Goal: Transaction & Acquisition: Purchase product/service

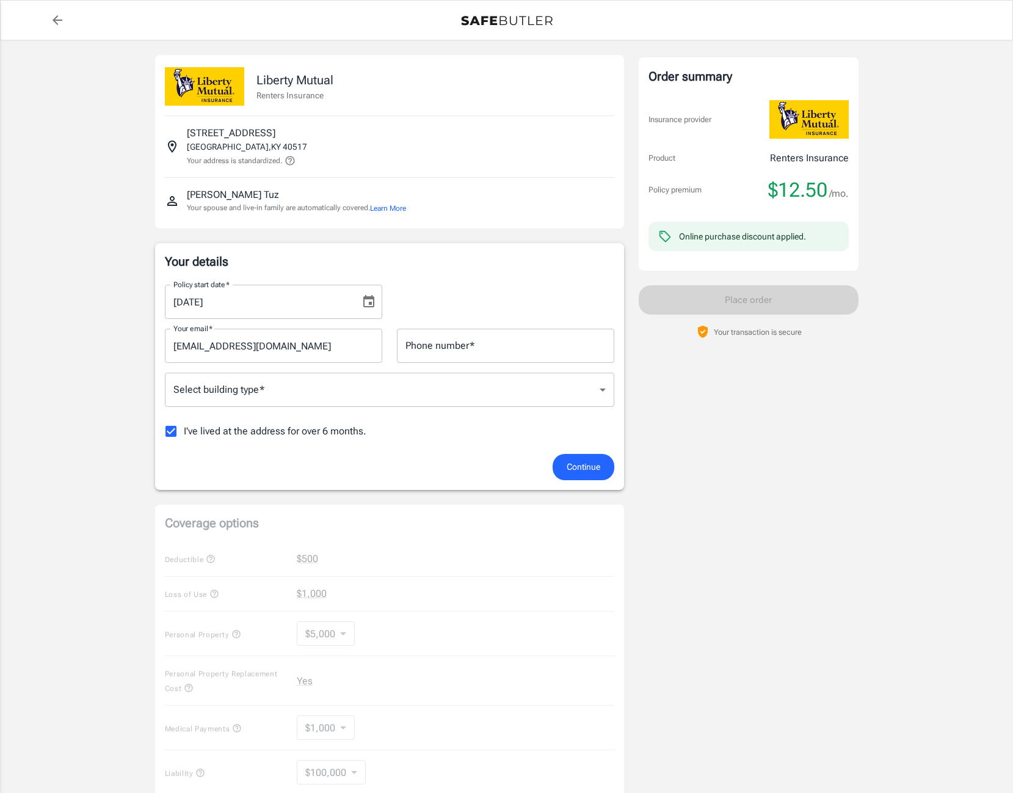
click at [369, 303] on icon "Choose date, selected date is Sep 26, 2025" at bounding box center [368, 301] width 11 height 12
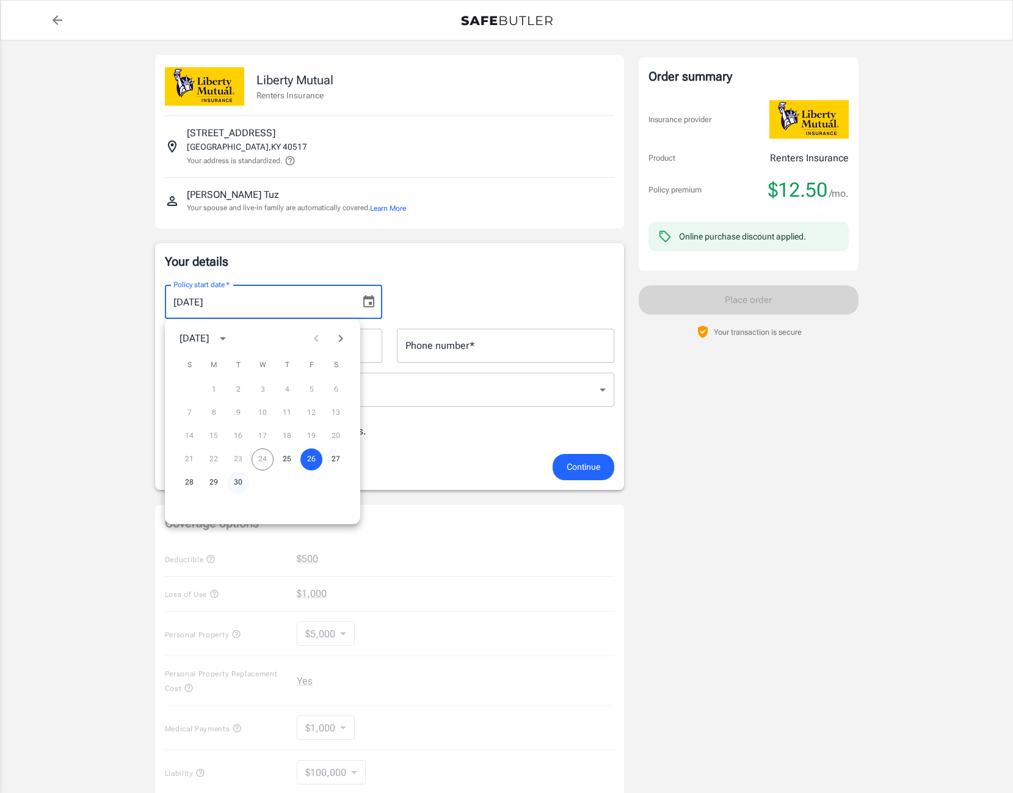
click at [239, 488] on button "30" at bounding box center [238, 482] width 22 height 22
type input "[DATE]"
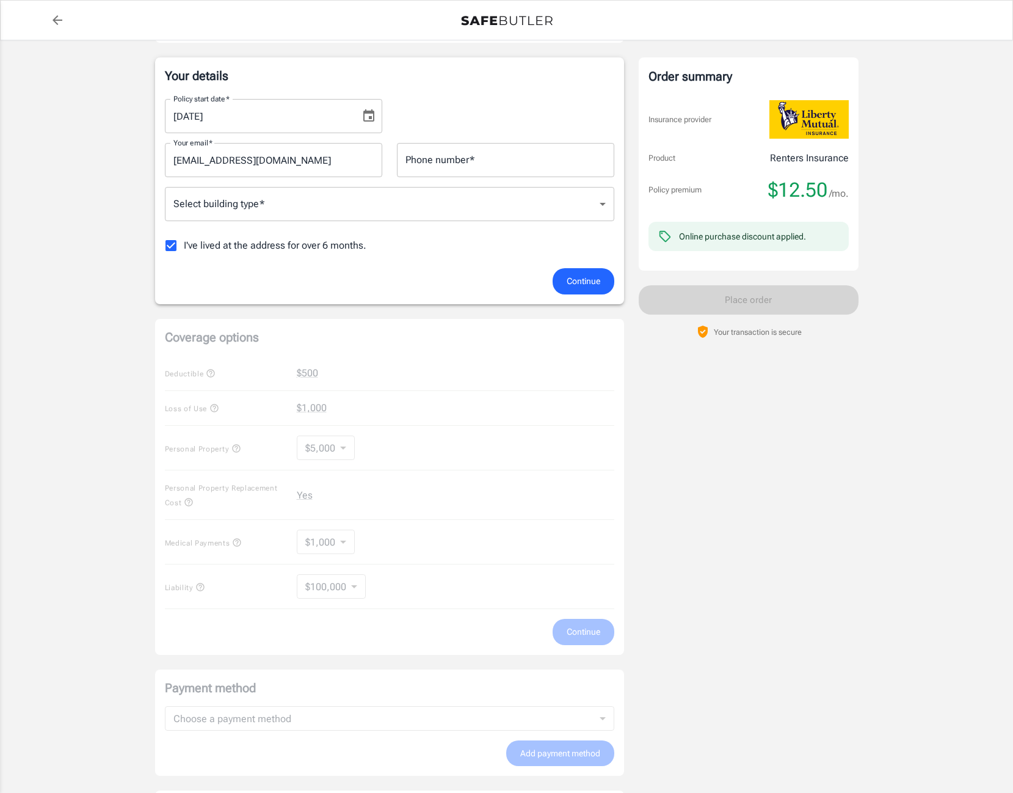
scroll to position [187, 0]
click at [373, 191] on body "Policy premium $ 12.50 /mo Liberty Mutual Renters Insurance [STREET_ADDRESS] Yo…" at bounding box center [506, 390] width 1013 height 1155
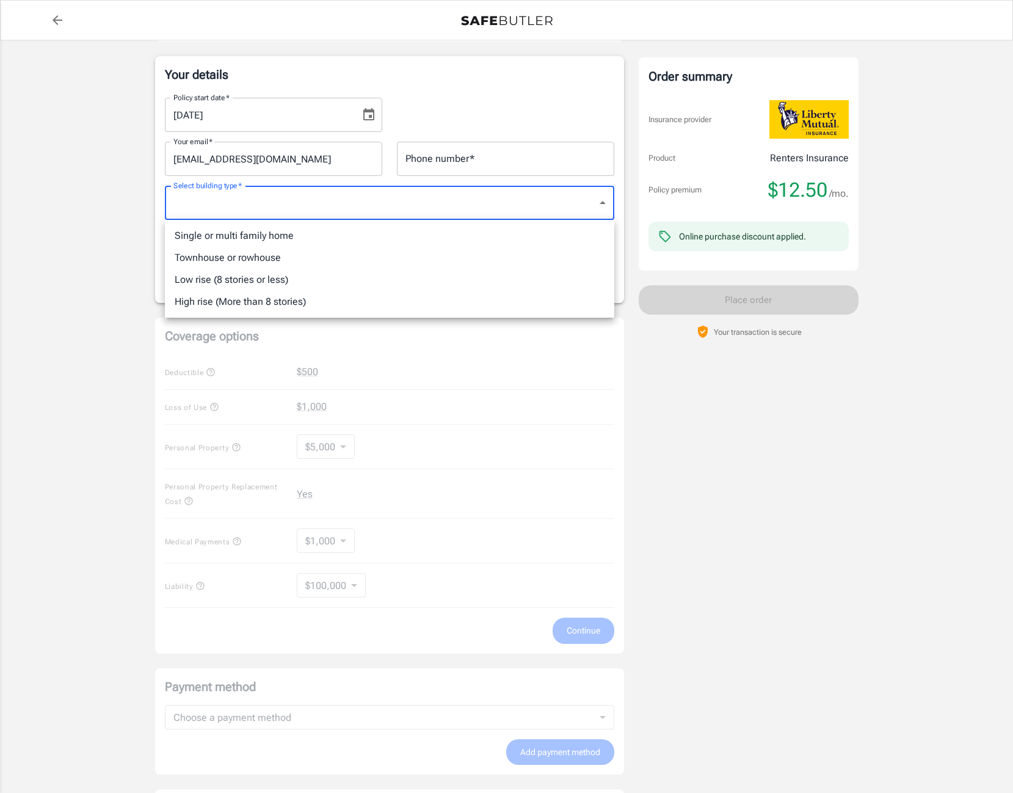
click at [289, 274] on li "Low rise (8 stories or less)" at bounding box center [389, 280] width 449 height 22
type input "lowrise"
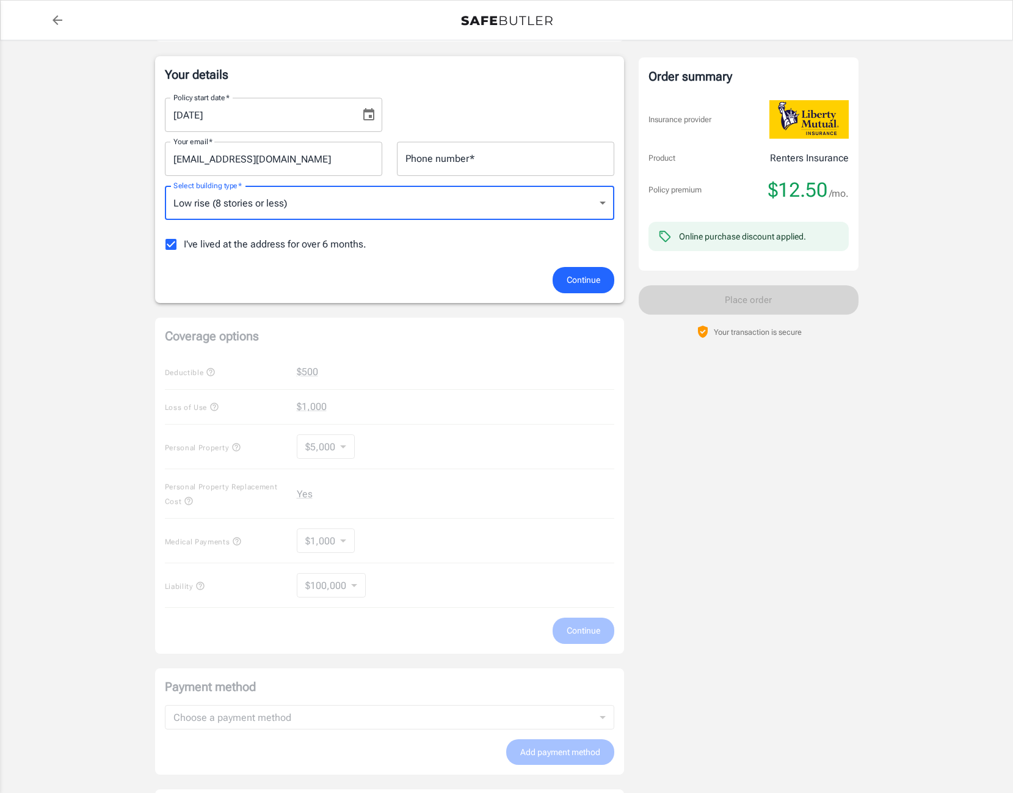
click at [175, 244] on input "I've lived at the address for over 6 months." at bounding box center [171, 244] width 26 height 26
checkbox input "false"
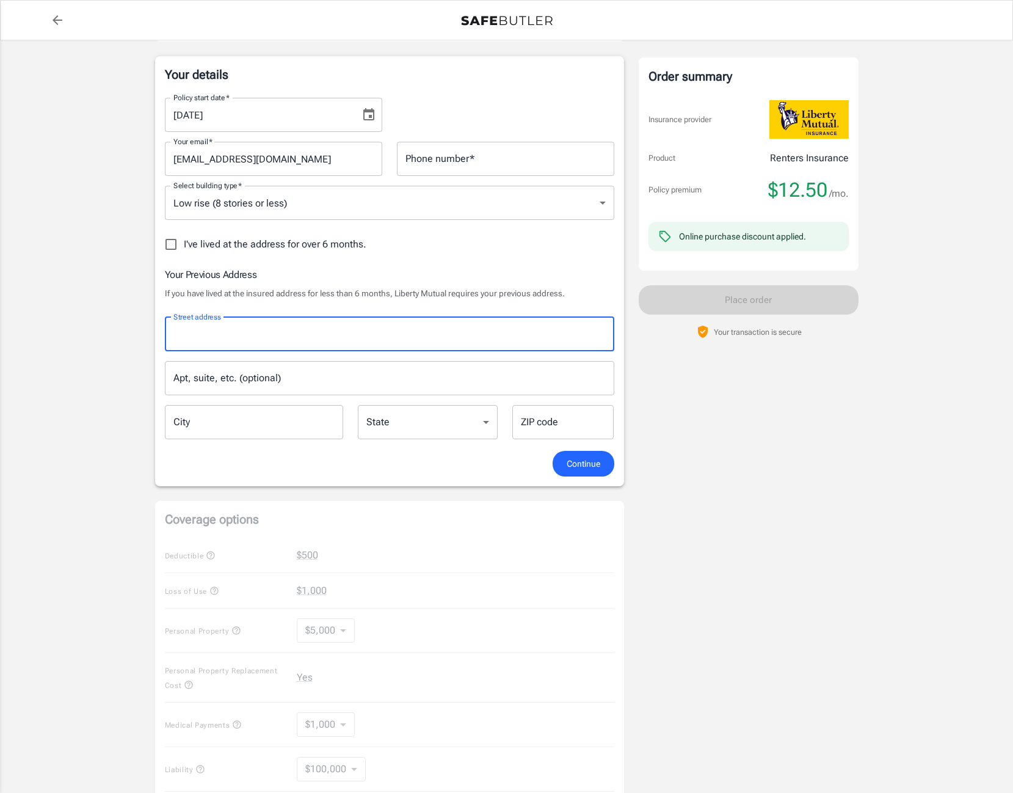
click at [214, 327] on div "Street address Street address" at bounding box center [389, 334] width 449 height 34
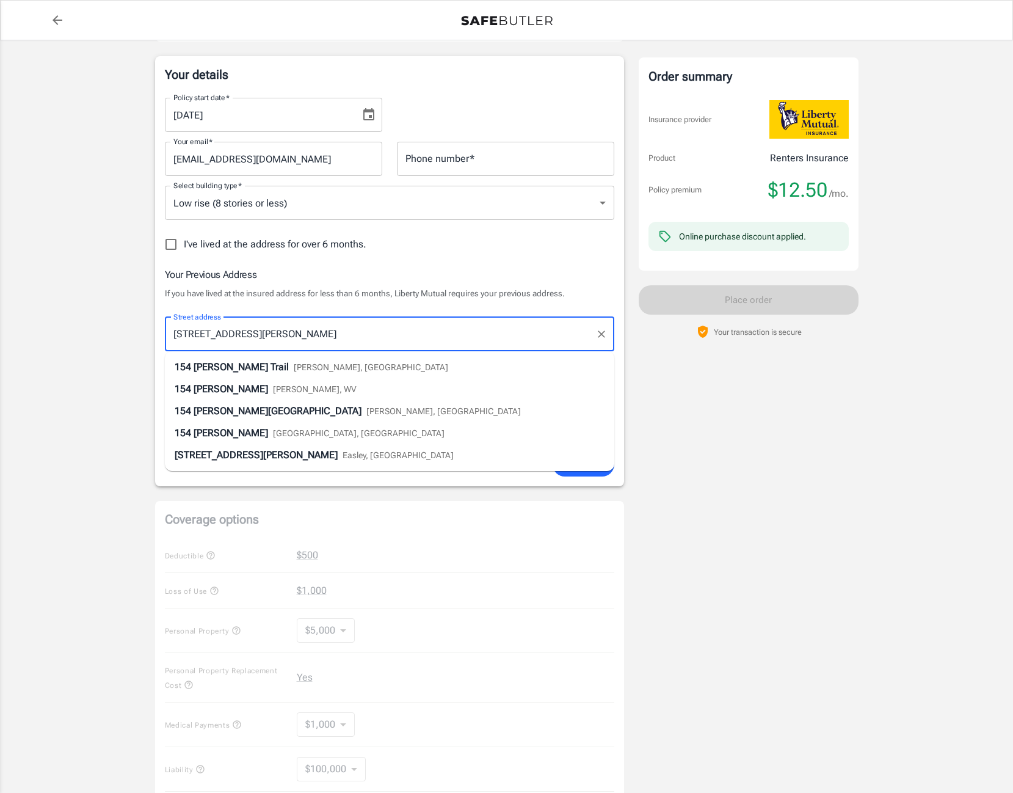
click at [234, 362] on span "[PERSON_NAME] Trail" at bounding box center [241, 367] width 95 height 12
type input "[STREET_ADDRESS][PERSON_NAME]"
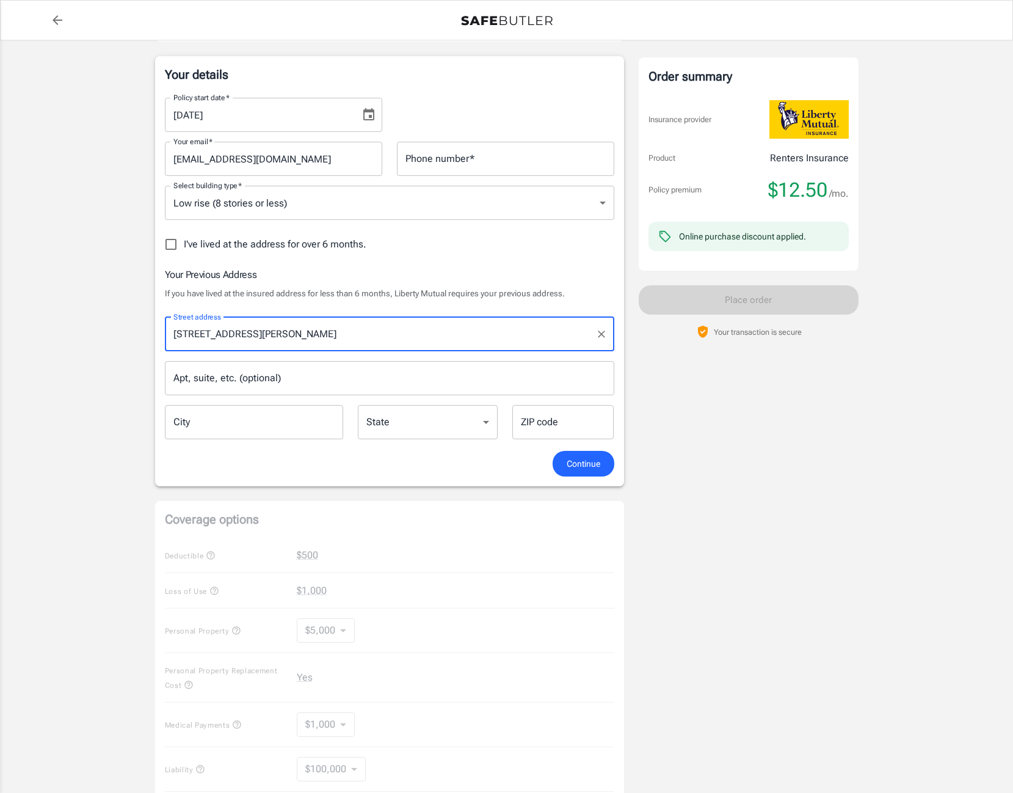
type input "[PERSON_NAME]"
select select "KY"
type input "40390"
type input "[STREET_ADDRESS][PERSON_NAME]"
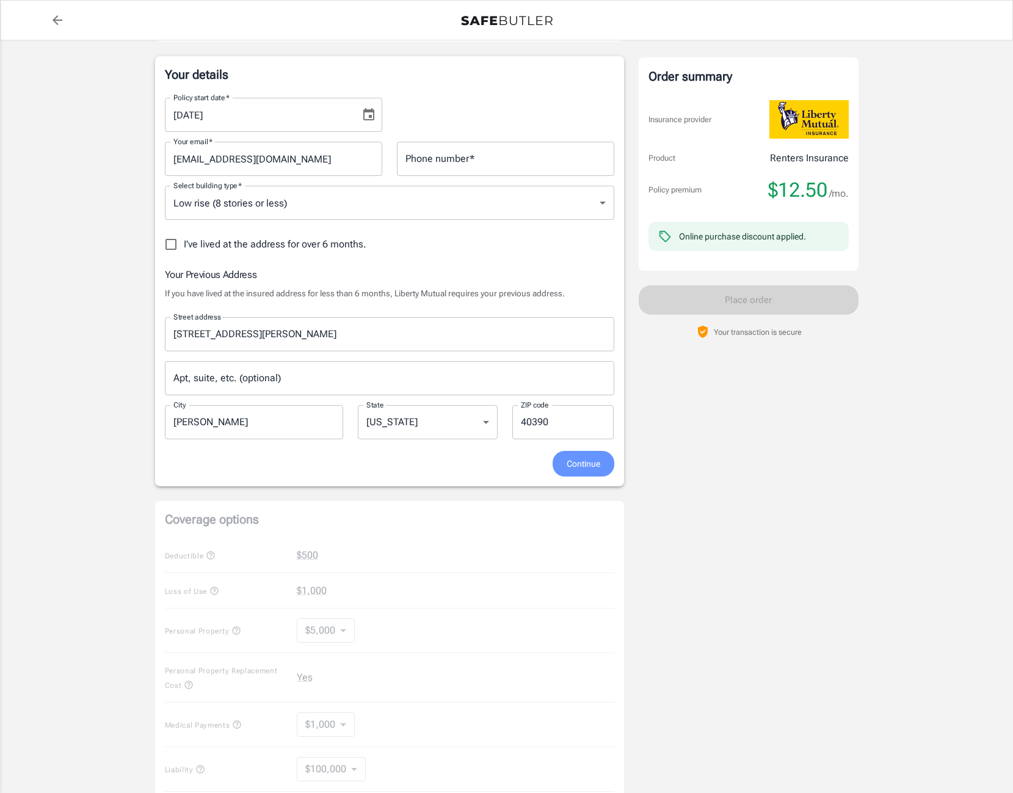
click at [562, 466] on button "Continue" at bounding box center [584, 464] width 62 height 26
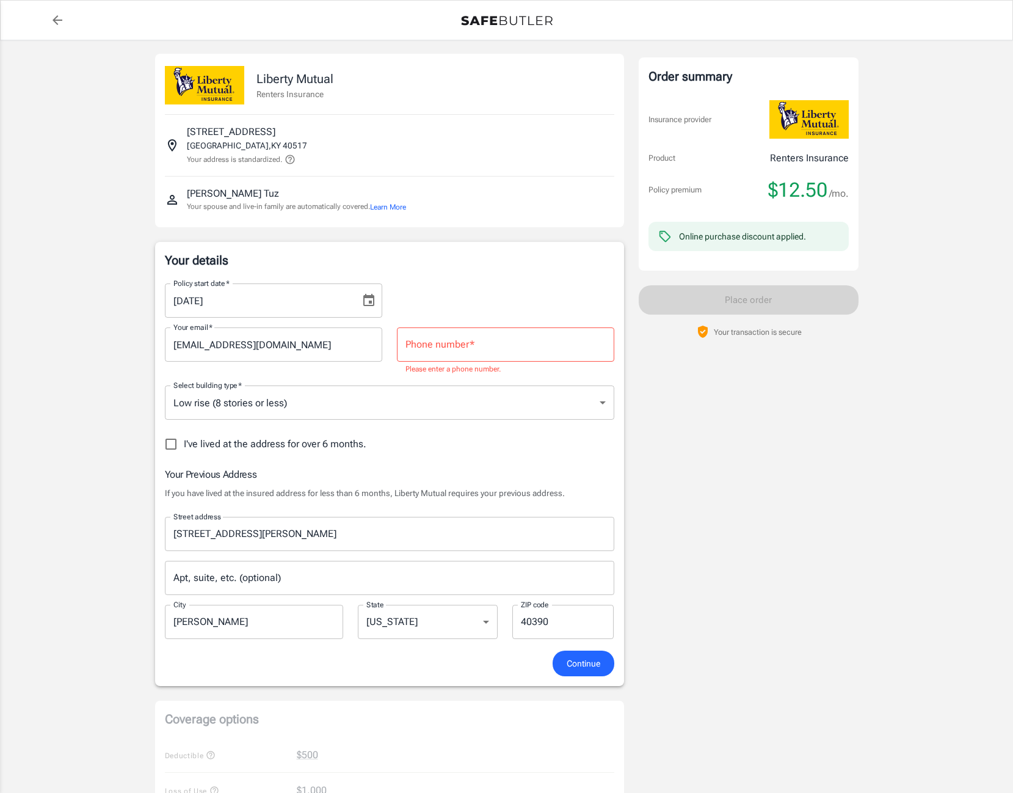
scroll to position [0, 0]
click at [490, 360] on input "Phone number   *" at bounding box center [505, 346] width 217 height 34
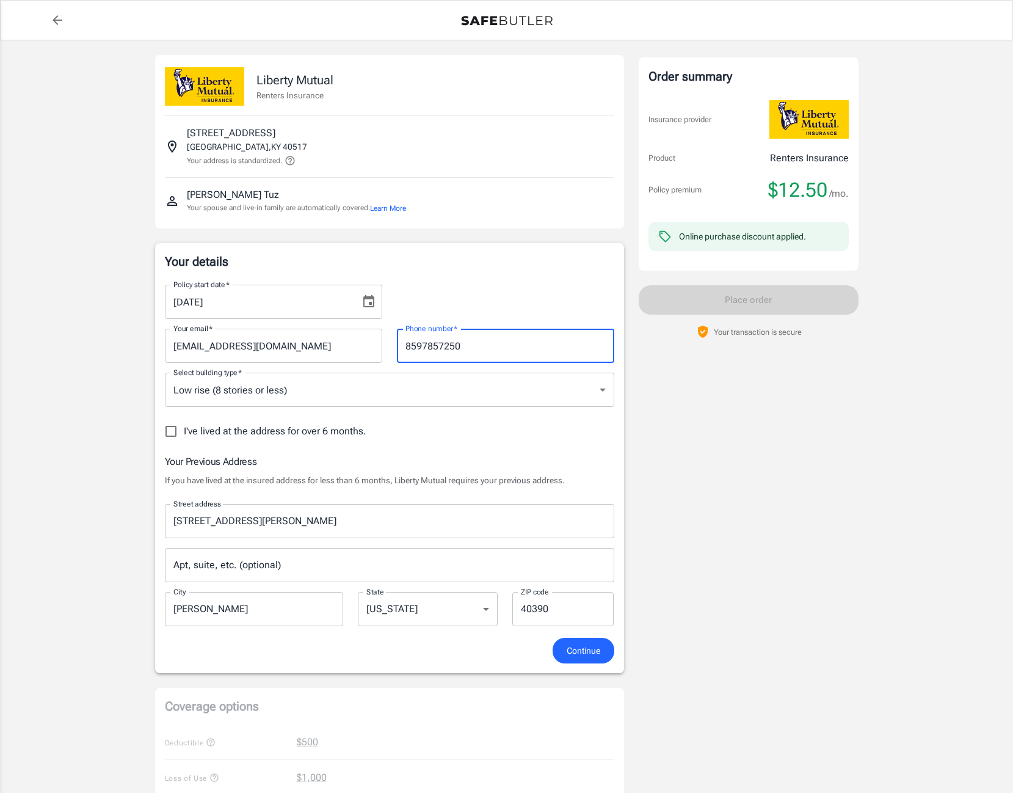
type input "8597857250"
click at [583, 653] on span "Continue" at bounding box center [584, 650] width 34 height 15
